Goal: Transaction & Acquisition: Download file/media

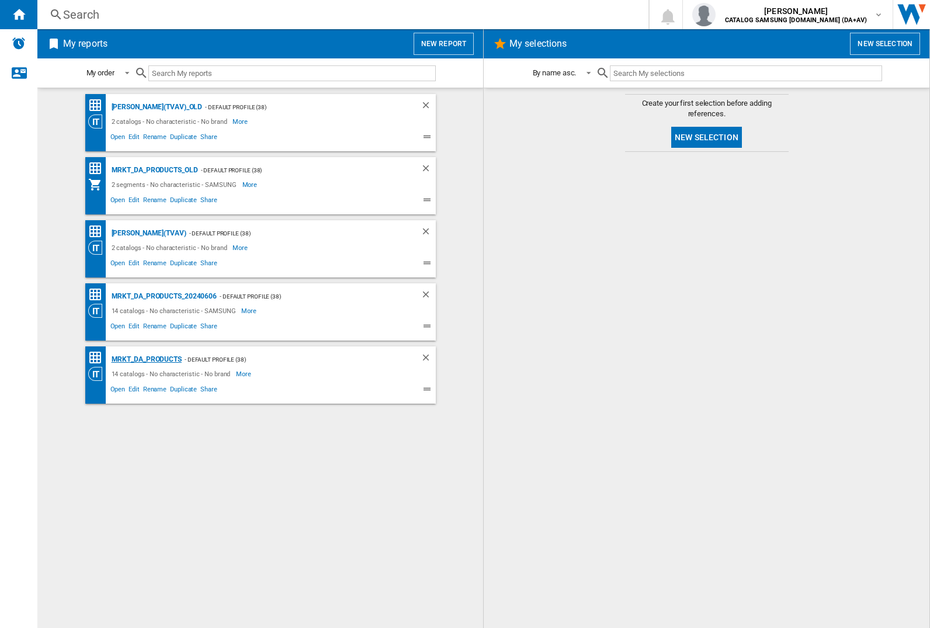
click at [146, 359] on div "MRKT_DA_PRODUCTS" at bounding box center [145, 359] width 73 height 15
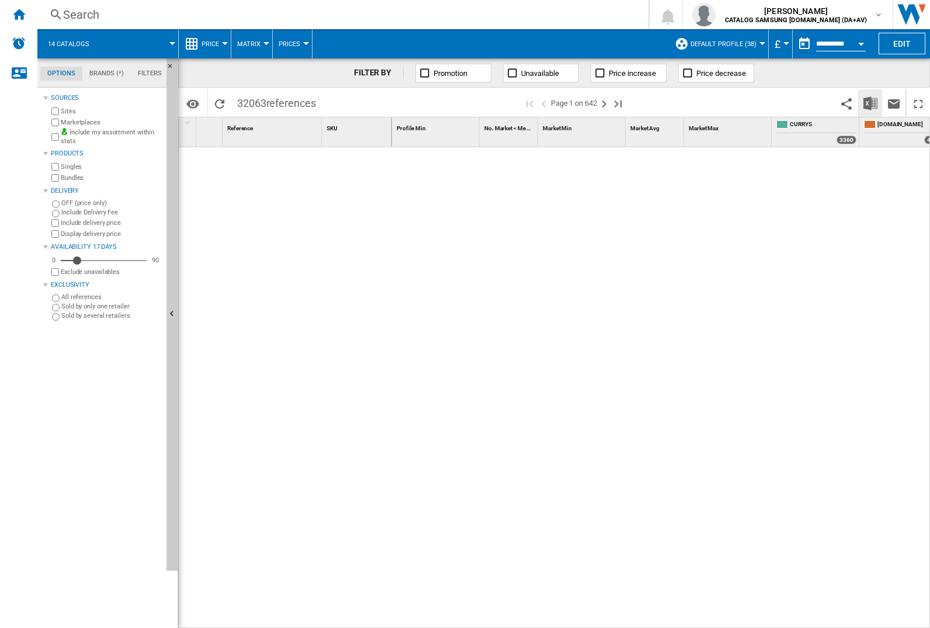
click at [869, 102] on img "Download in Excel" at bounding box center [870, 103] width 14 height 14
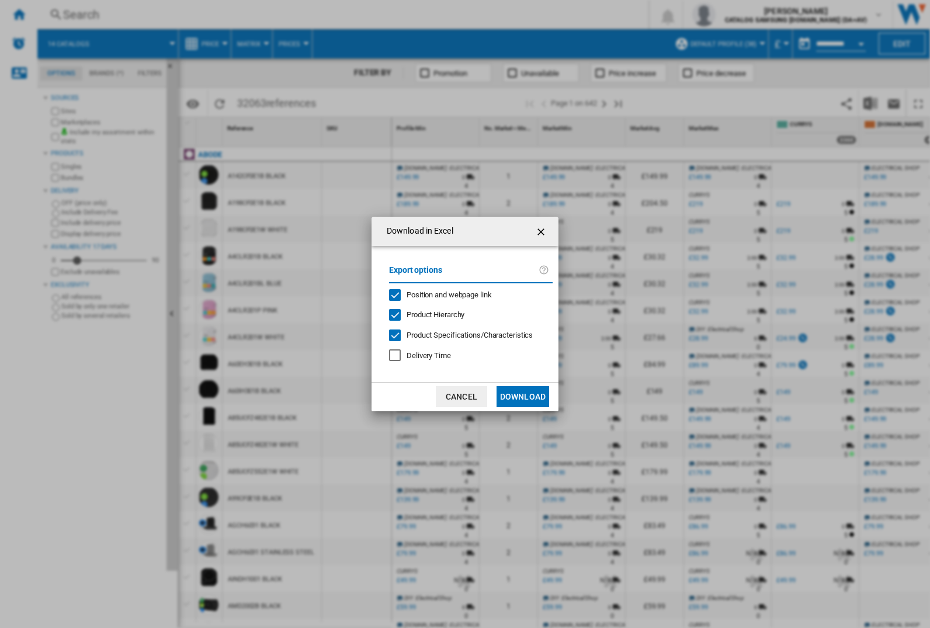
click at [441, 294] on span "Position and webpage link" at bounding box center [448, 294] width 85 height 9
click at [523, 396] on button "Download" at bounding box center [522, 396] width 53 height 21
